Goal: Task Accomplishment & Management: Use online tool/utility

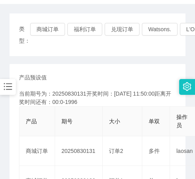
scroll to position [79, 0]
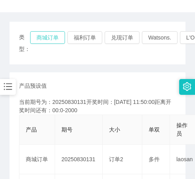
click at [49, 35] on button "商城订单" at bounding box center [47, 37] width 35 height 13
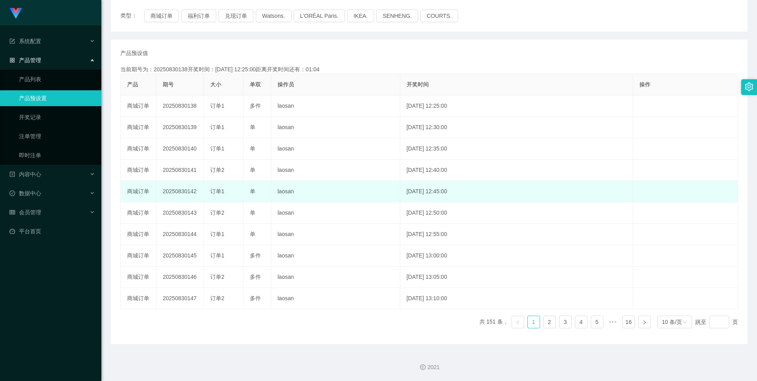
scroll to position [101, 0]
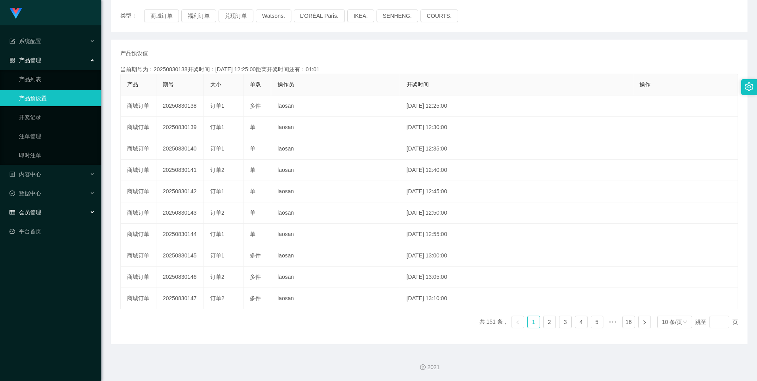
click at [42, 179] on div "会员管理" at bounding box center [50, 212] width 101 height 16
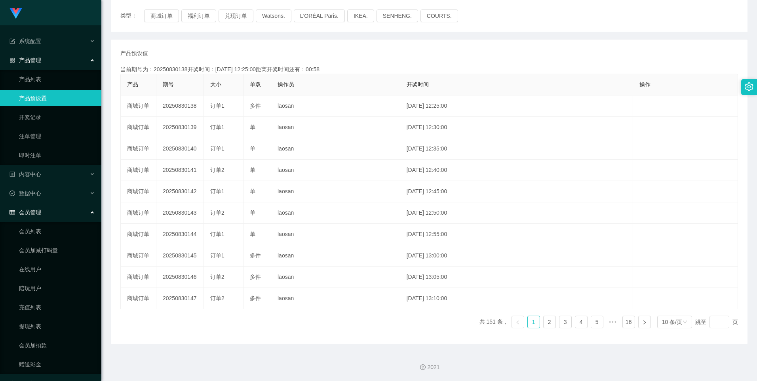
click at [106, 179] on main "关闭左侧 关闭右侧 关闭其它 刷新页面 平台首页 产品列表 产品预设置 注单管理 开奖记录 首页 / 产品管理 / 产品预设置 / 产品预设置 类型： 商城订…" at bounding box center [428, 133] width 655 height 419
click at [34, 179] on link "赠送彩金" at bounding box center [57, 364] width 76 height 16
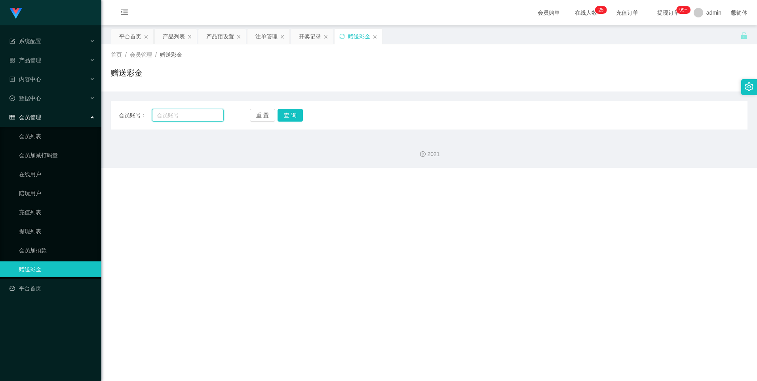
click at [180, 119] on input "text" at bounding box center [187, 115] width 71 height 13
type input "DT1687"
click at [194, 121] on button "查 询" at bounding box center [289, 115] width 25 height 13
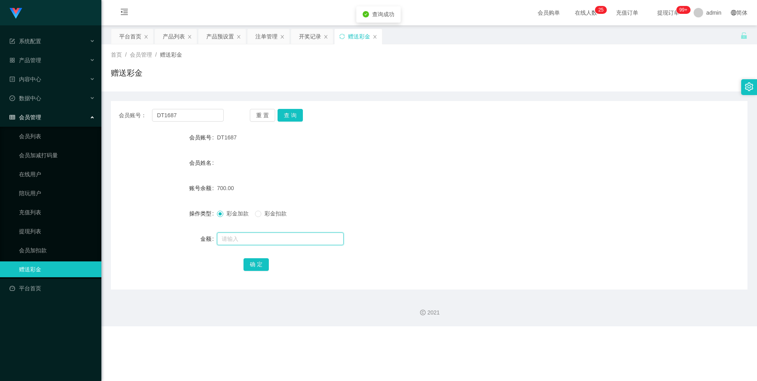
click at [194, 179] on input "text" at bounding box center [280, 238] width 127 height 13
type input "1000"
click at [194, 179] on button "确 定" at bounding box center [255, 264] width 25 height 13
drag, startPoint x: 50, startPoint y: 56, endPoint x: 55, endPoint y: 58, distance: 4.6
click at [51, 56] on div "产品管理" at bounding box center [50, 60] width 101 height 16
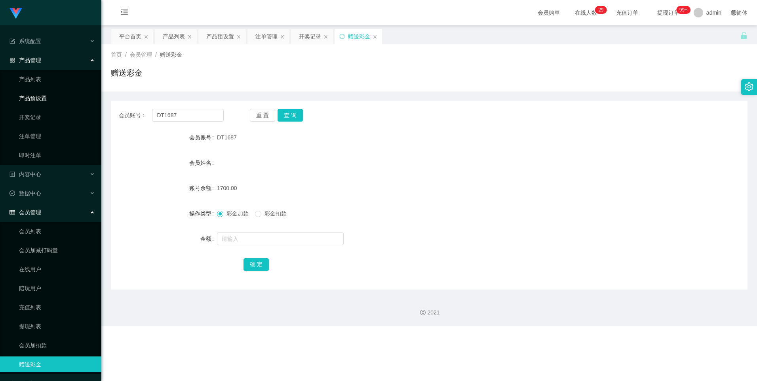
click at [51, 99] on link "产品预设置" at bounding box center [57, 98] width 76 height 16
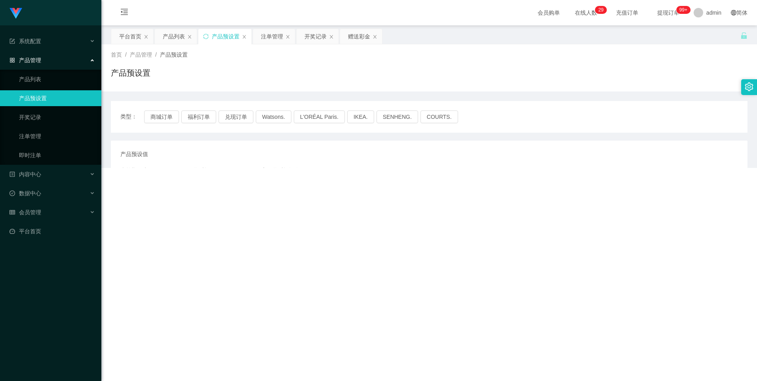
click at [46, 70] on ul "产品列表 产品预设置 开奖记录 注单管理 即时注单" at bounding box center [50, 117] width 101 height 95
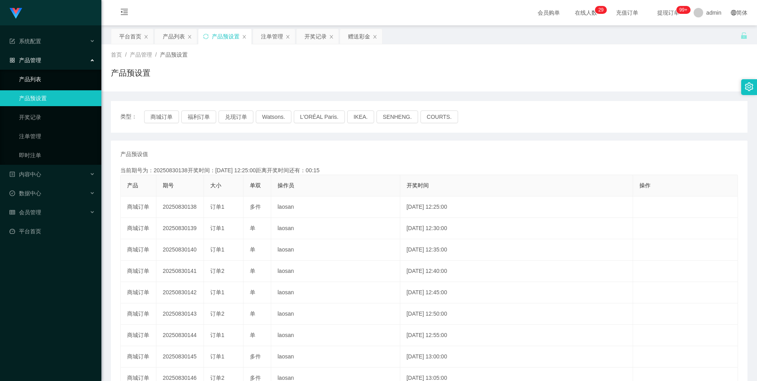
click at [47, 78] on link "产品列表" at bounding box center [57, 79] width 76 height 16
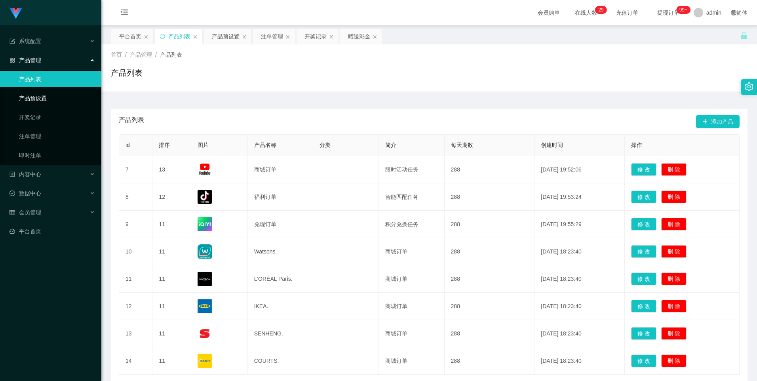
click at [49, 100] on link "产品预设置" at bounding box center [57, 98] width 76 height 16
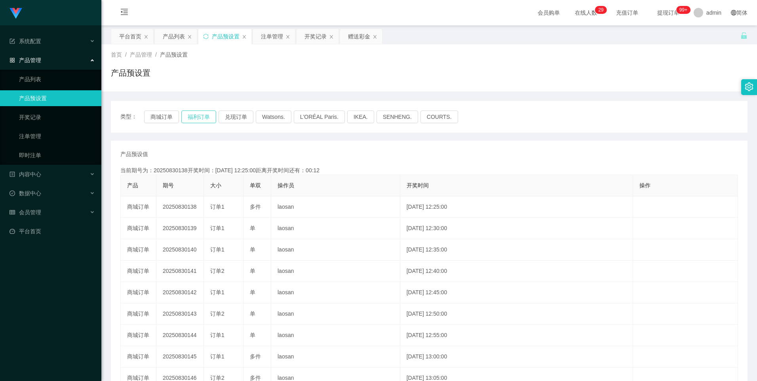
click at [194, 121] on button "福利订单" at bounding box center [198, 116] width 35 height 13
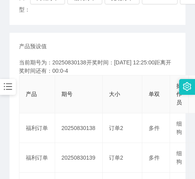
scroll to position [79, 0]
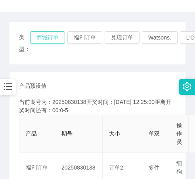
click at [55, 38] on button "商城订单" at bounding box center [47, 37] width 35 height 13
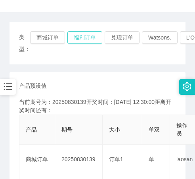
click at [90, 37] on button "福利订单" at bounding box center [84, 37] width 35 height 13
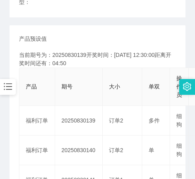
scroll to position [119, 0]
